Goal: Task Accomplishment & Management: Manage account settings

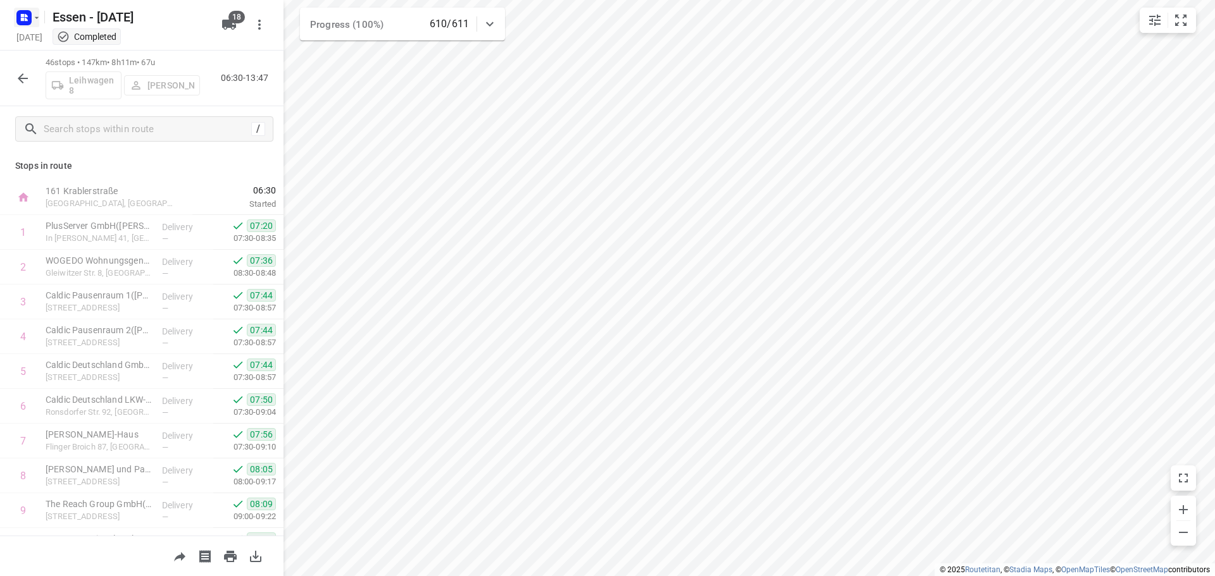
click at [24, 19] on icon "button" at bounding box center [22, 19] width 3 height 3
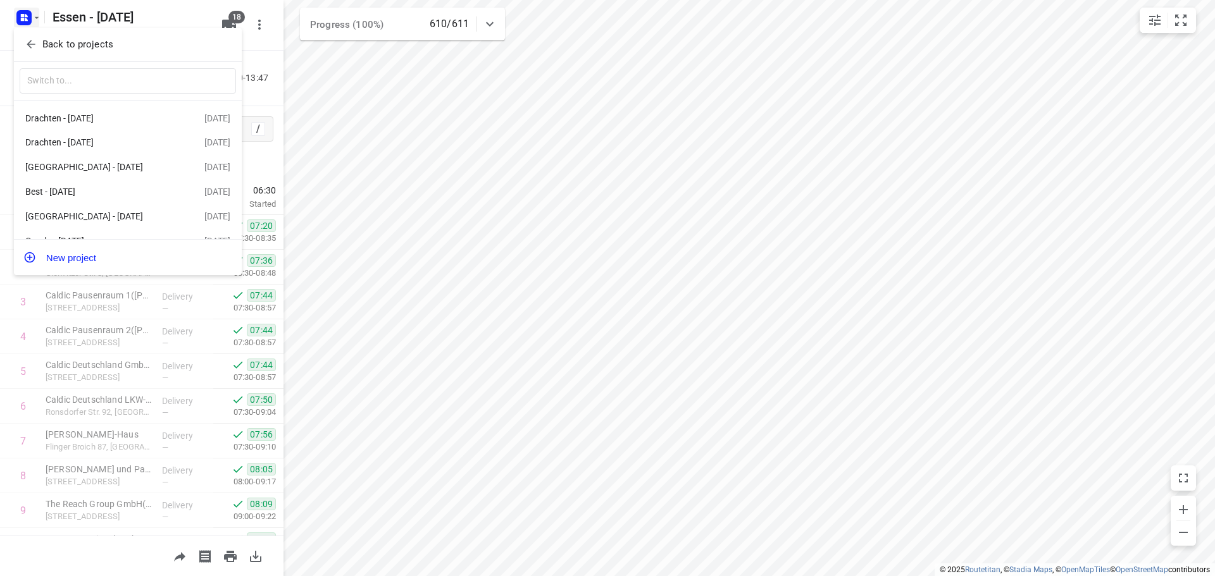
click at [49, 47] on p "Back to projects" at bounding box center [77, 44] width 71 height 15
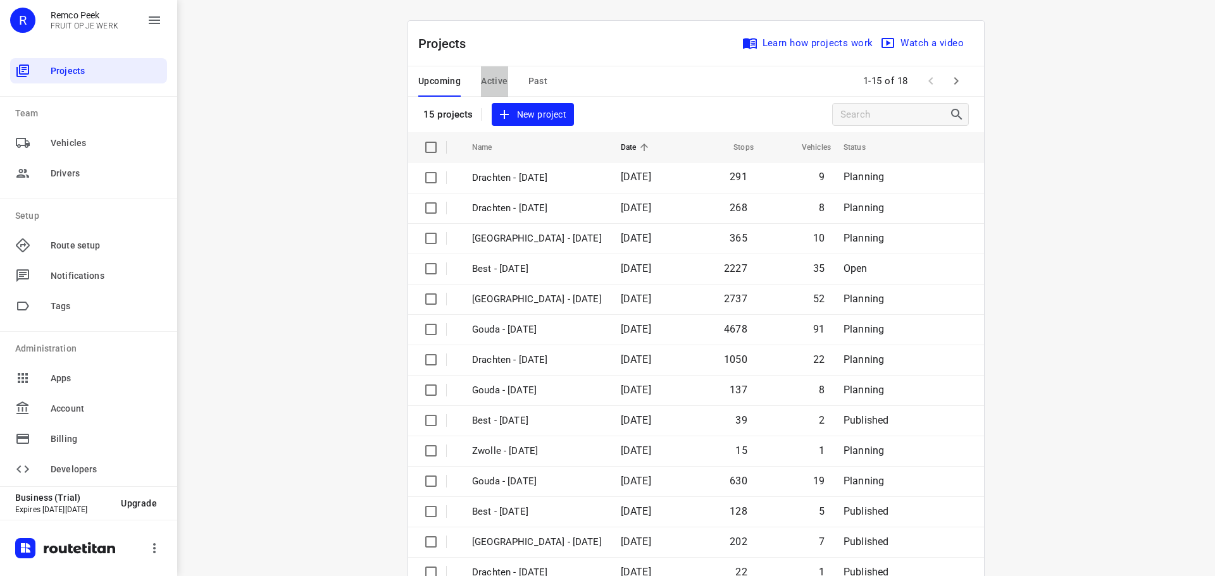
click at [486, 78] on span "Active" at bounding box center [494, 81] width 27 height 16
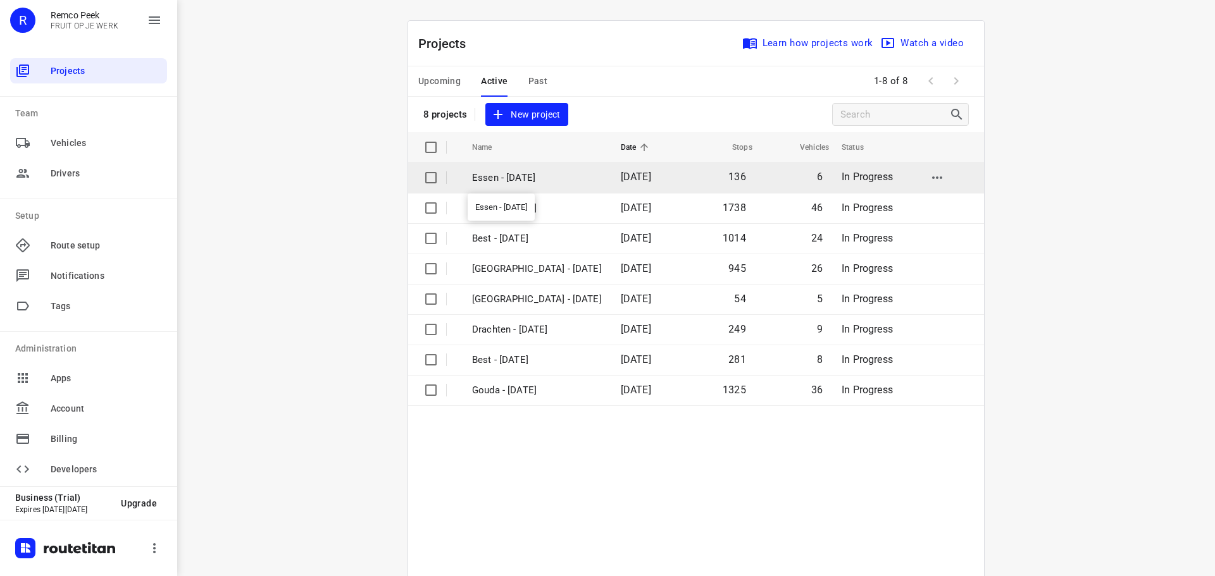
click at [531, 183] on p "Essen - [DATE]" at bounding box center [537, 178] width 130 height 15
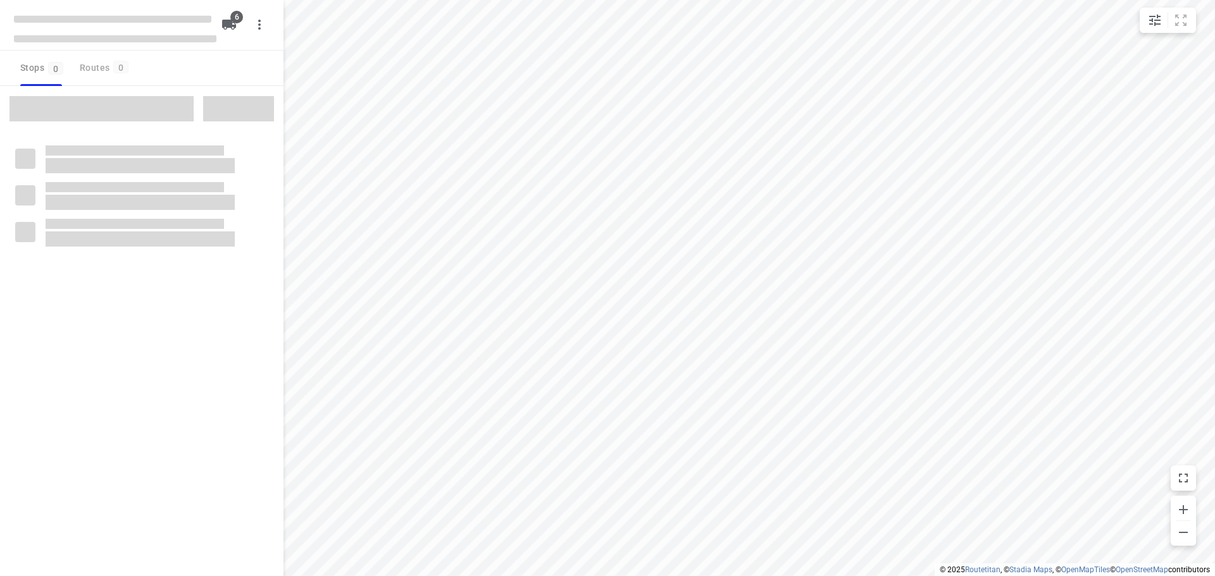
checkbox input "true"
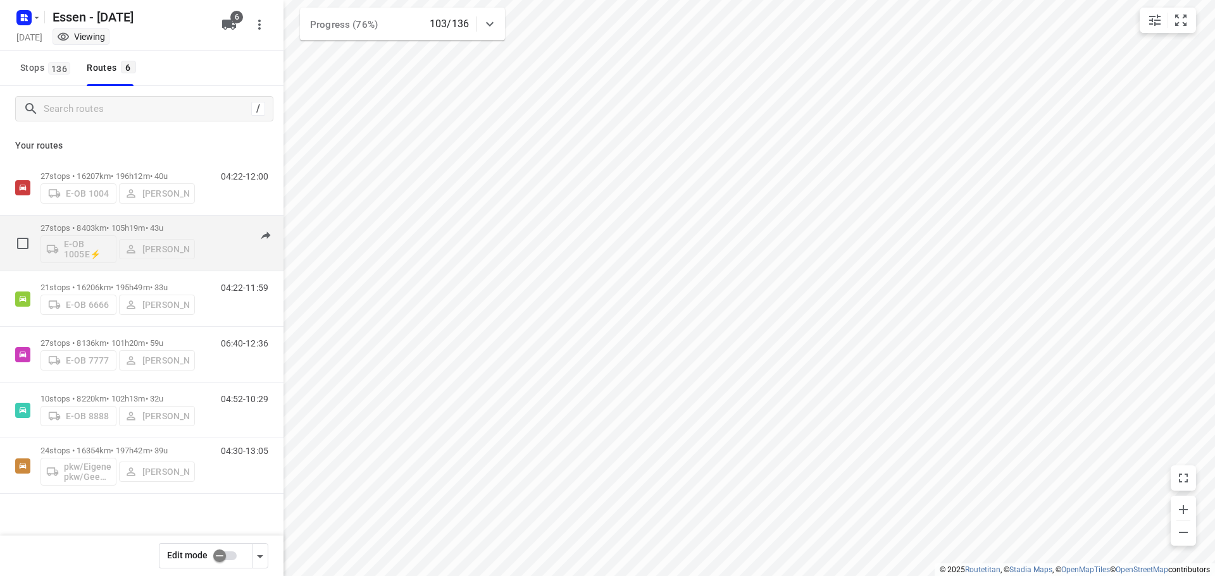
click at [113, 225] on p "27 stops • 8403km • 105h19m • [DATE]" at bounding box center [117, 227] width 154 height 9
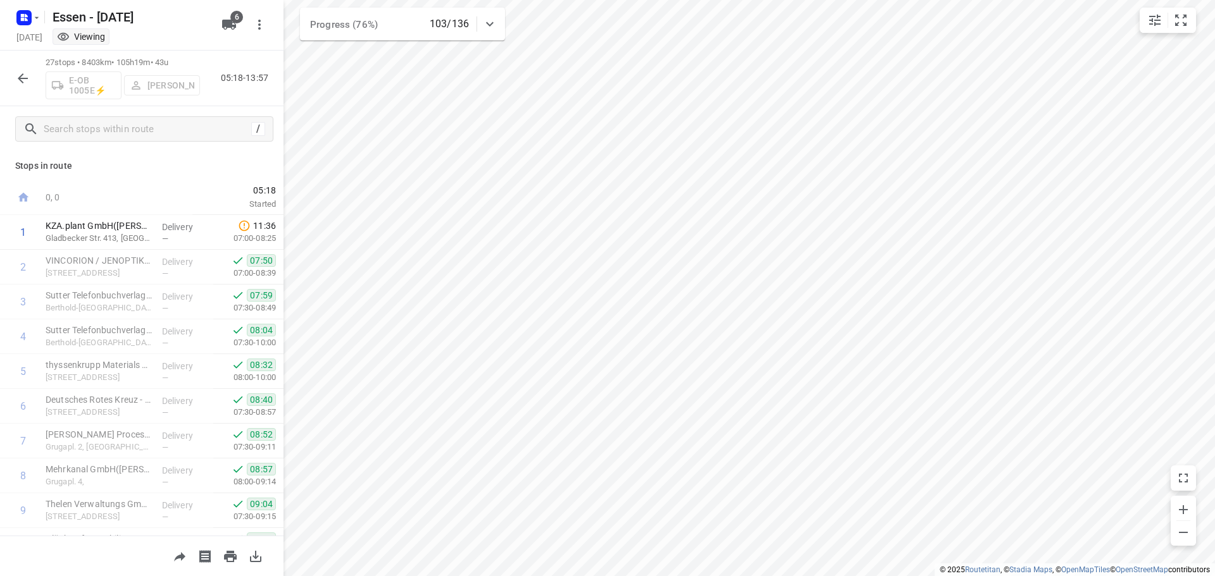
click at [12, 75] on button "button" at bounding box center [22, 78] width 25 height 25
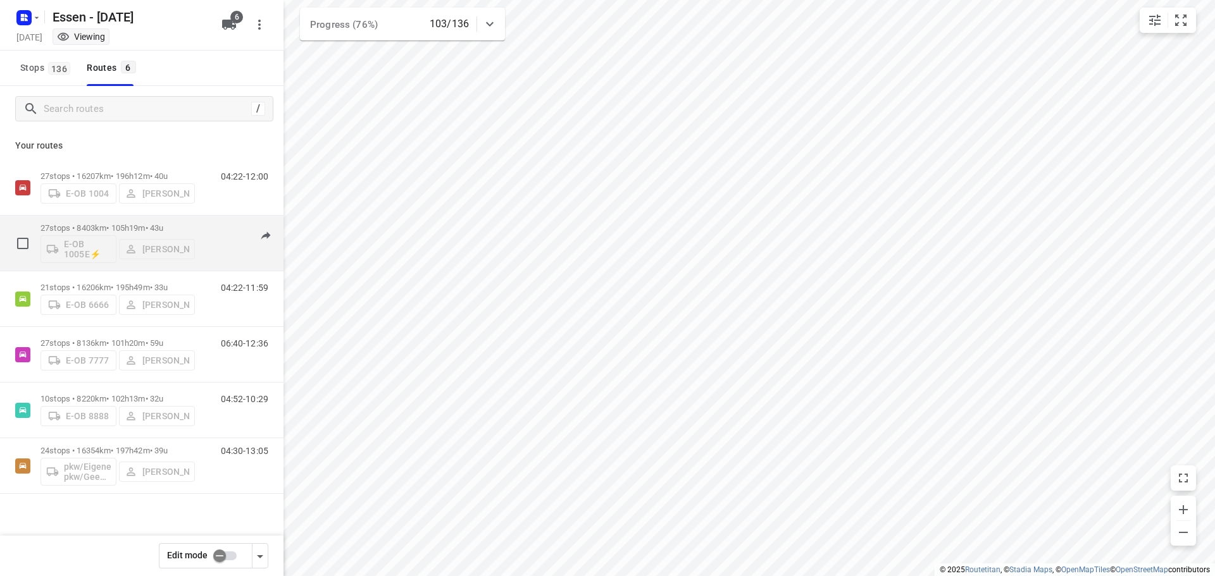
click at [98, 225] on p "27 stops • 8403km • 105h19m • [DATE]" at bounding box center [117, 227] width 154 height 9
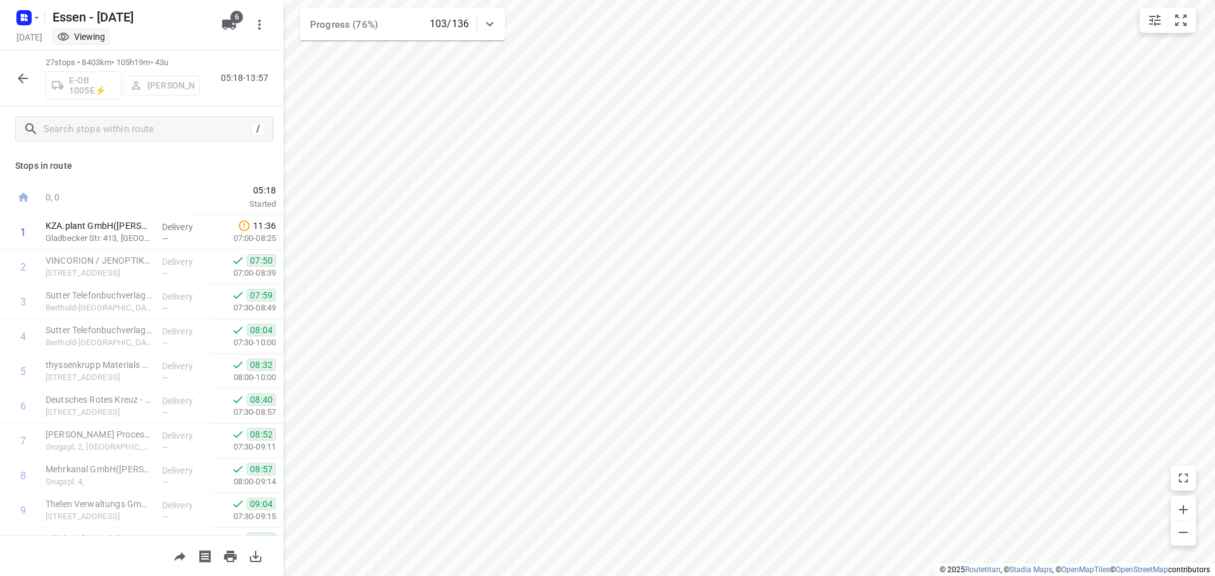
click at [19, 75] on icon "button" at bounding box center [22, 78] width 15 height 15
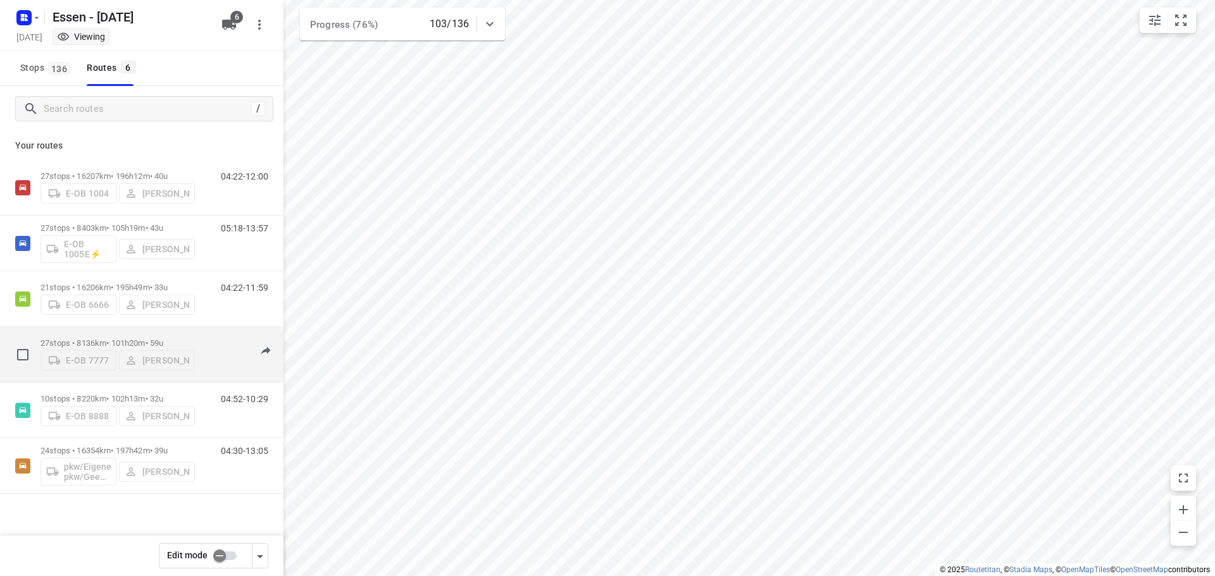
click at [105, 339] on p "27 stops • 8136km • 101h20m • [DATE]" at bounding box center [117, 343] width 154 height 9
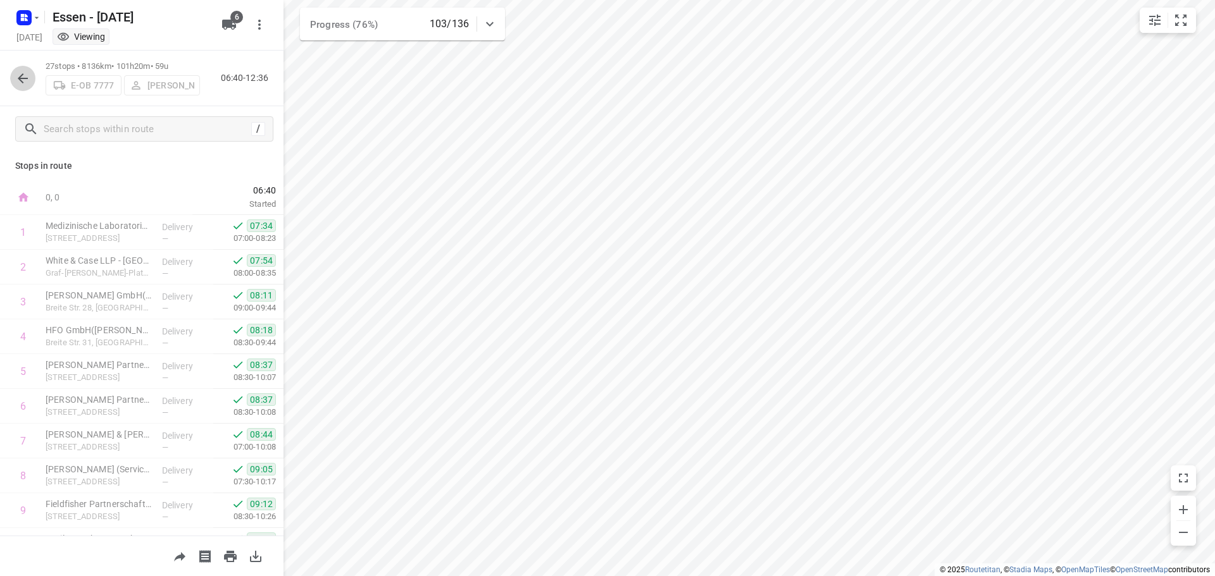
click at [22, 78] on icon "button" at bounding box center [23, 78] width 10 height 10
